Goal: Navigation & Orientation: Find specific page/section

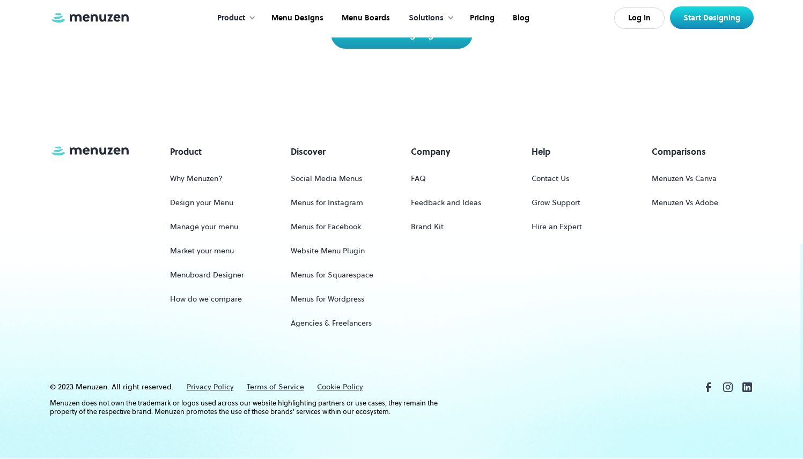
scroll to position [4999, 0]
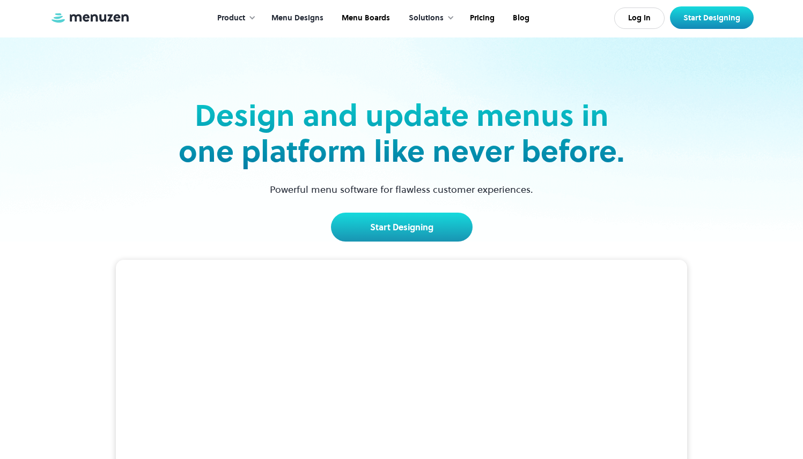
click at [316, 19] on link "Menu Designs" at bounding box center [296, 18] width 70 height 33
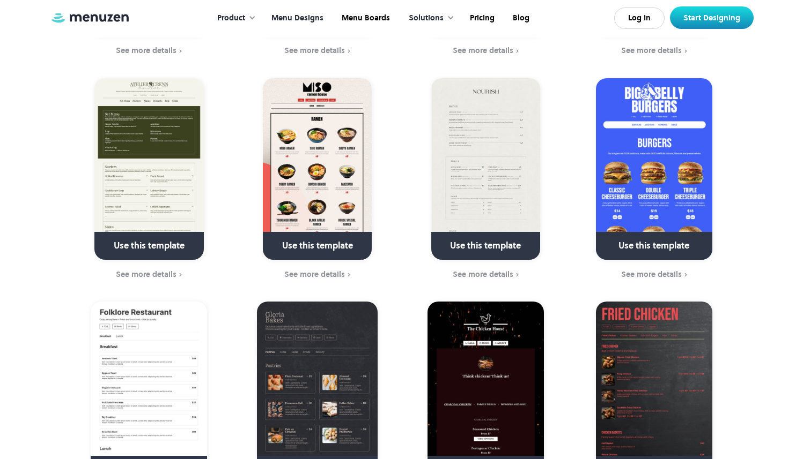
scroll to position [722, 0]
